Goal: Transaction & Acquisition: Purchase product/service

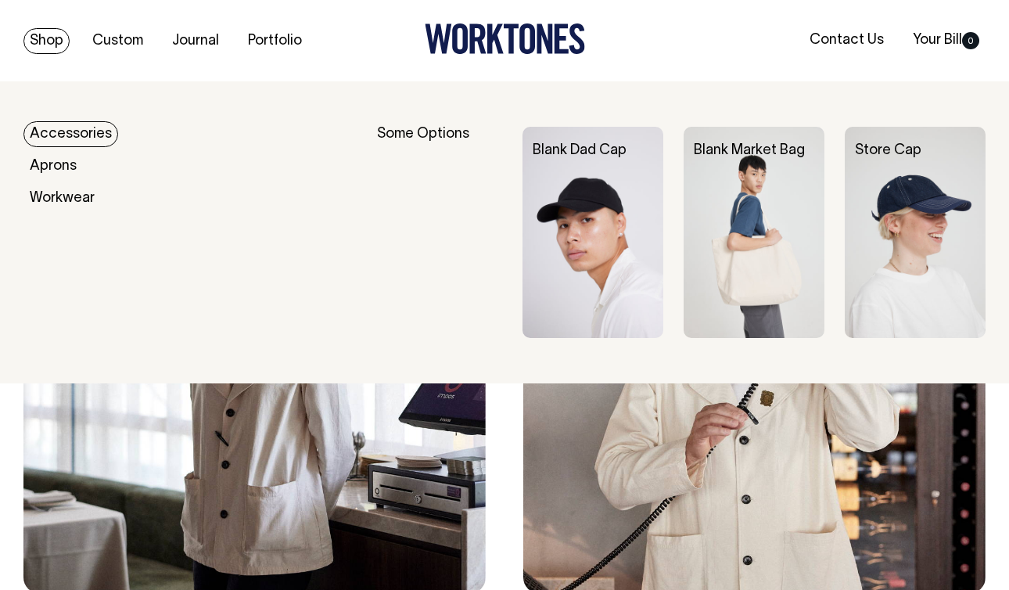
scroll to position [2476, 0]
click at [45, 40] on link "Shop" at bounding box center [46, 41] width 46 height 26
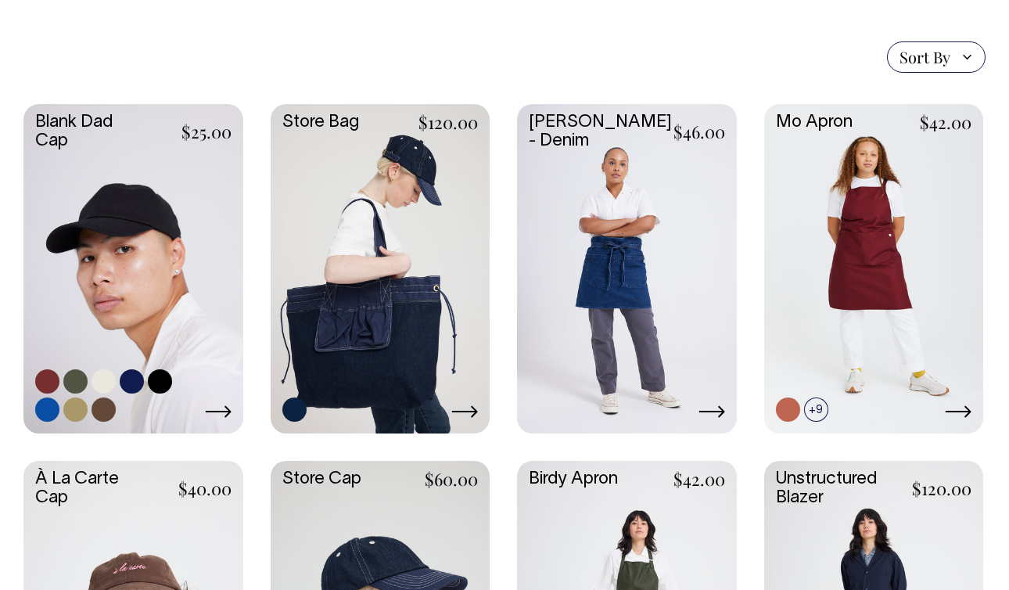
click at [115, 303] on link at bounding box center [133, 267] width 220 height 326
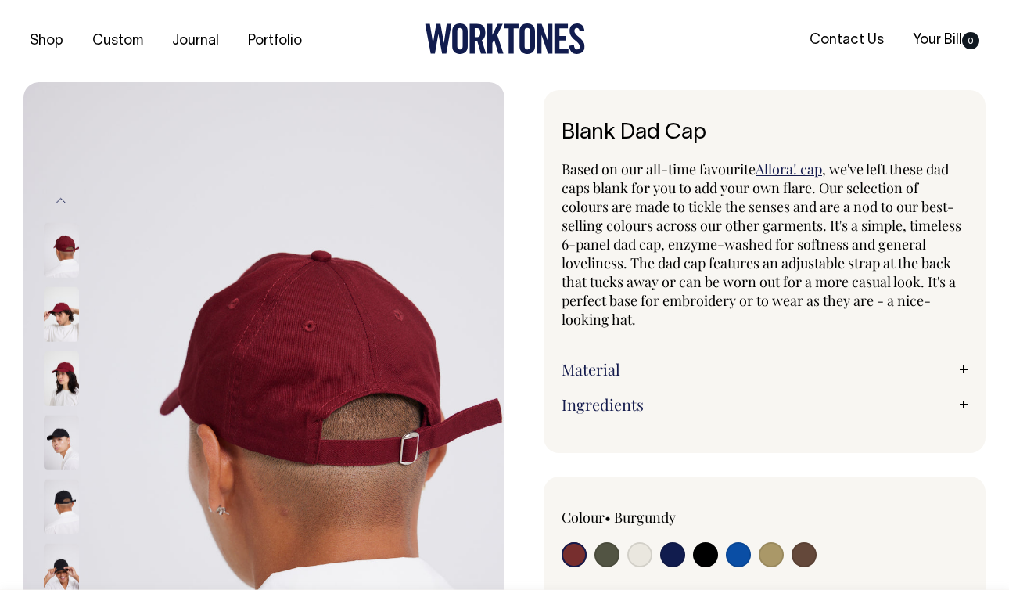
click at [799, 554] on input "radio" at bounding box center [804, 554] width 25 height 25
radio input "true"
select select "Espresso"
